Goal: Transaction & Acquisition: Book appointment/travel/reservation

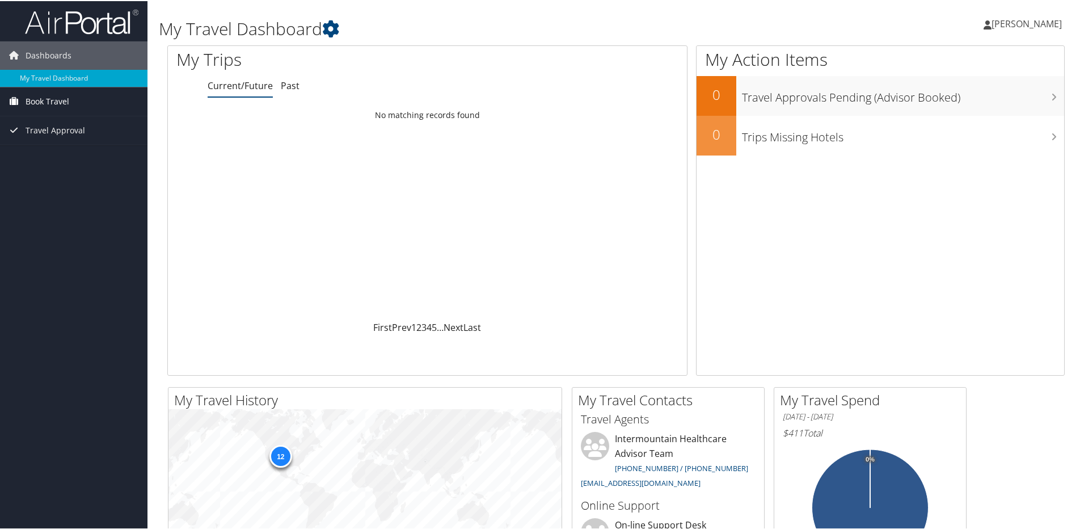
click at [47, 95] on span "Book Travel" at bounding box center [48, 100] width 44 height 28
click at [50, 137] on link "Book/Manage Online Trips" at bounding box center [74, 140] width 148 height 17
